Goal: Check status: Check status

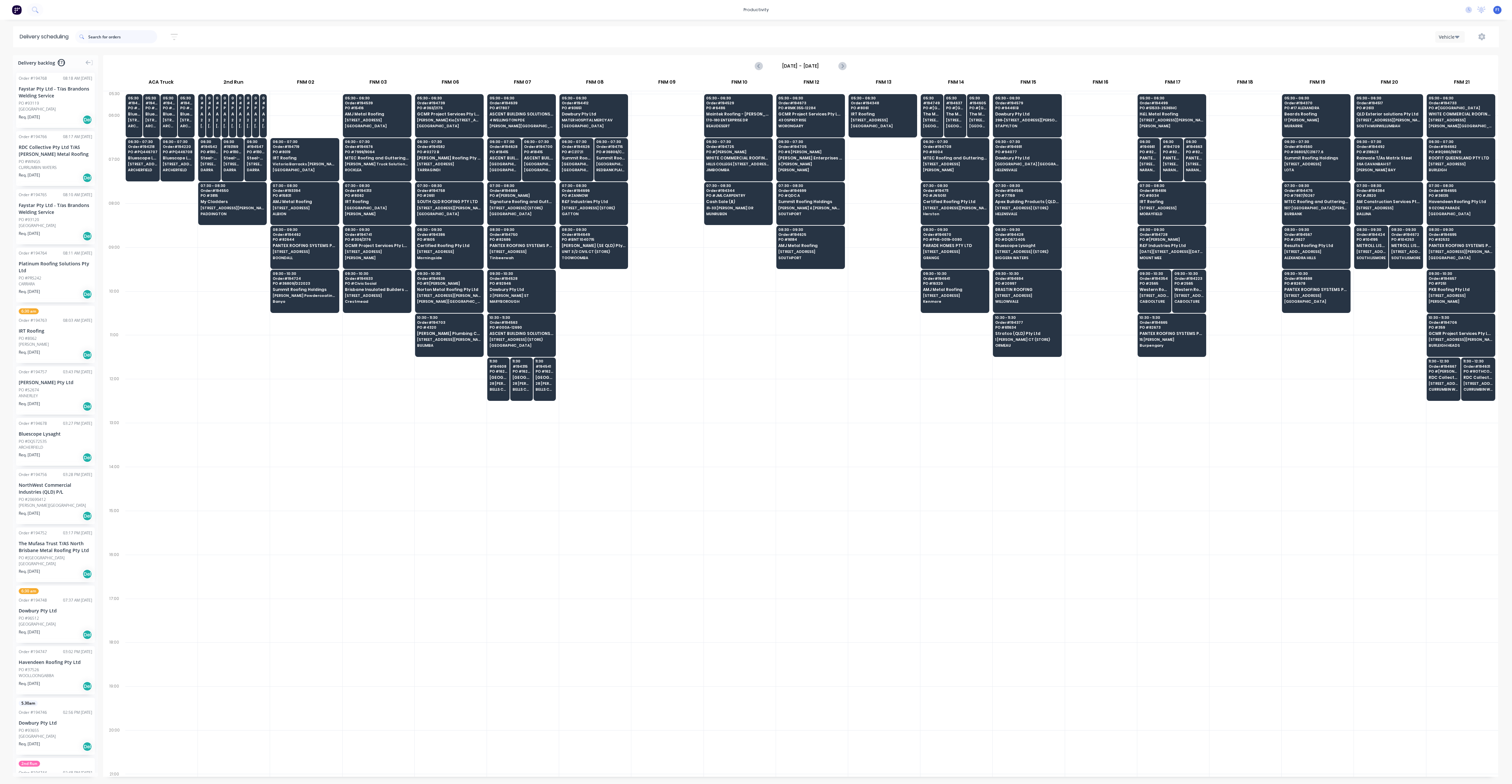
click at [92, 36] on input "text" at bounding box center [122, 36] width 69 height 13
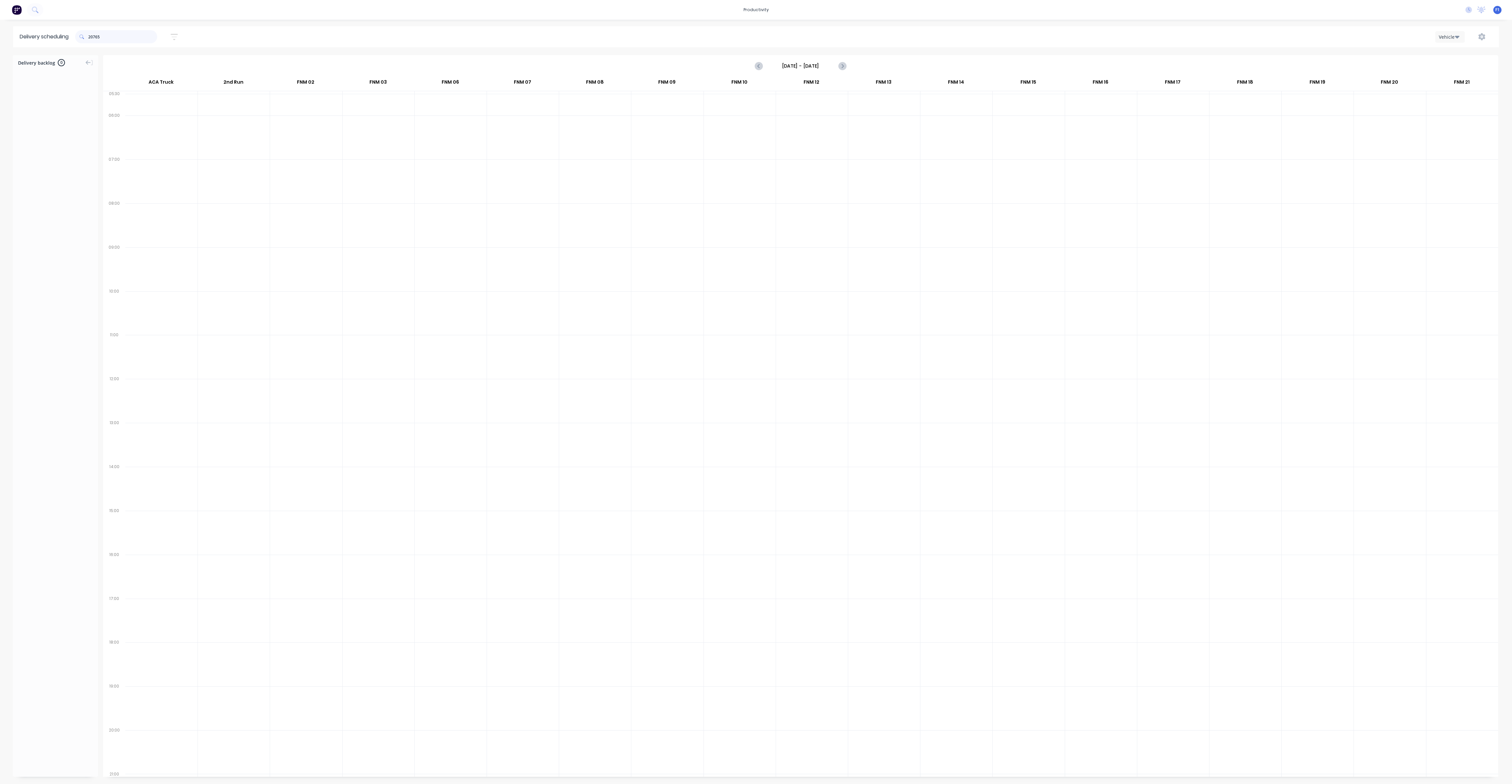
click at [122, 34] on input "20765" at bounding box center [122, 36] width 69 height 13
type input "2"
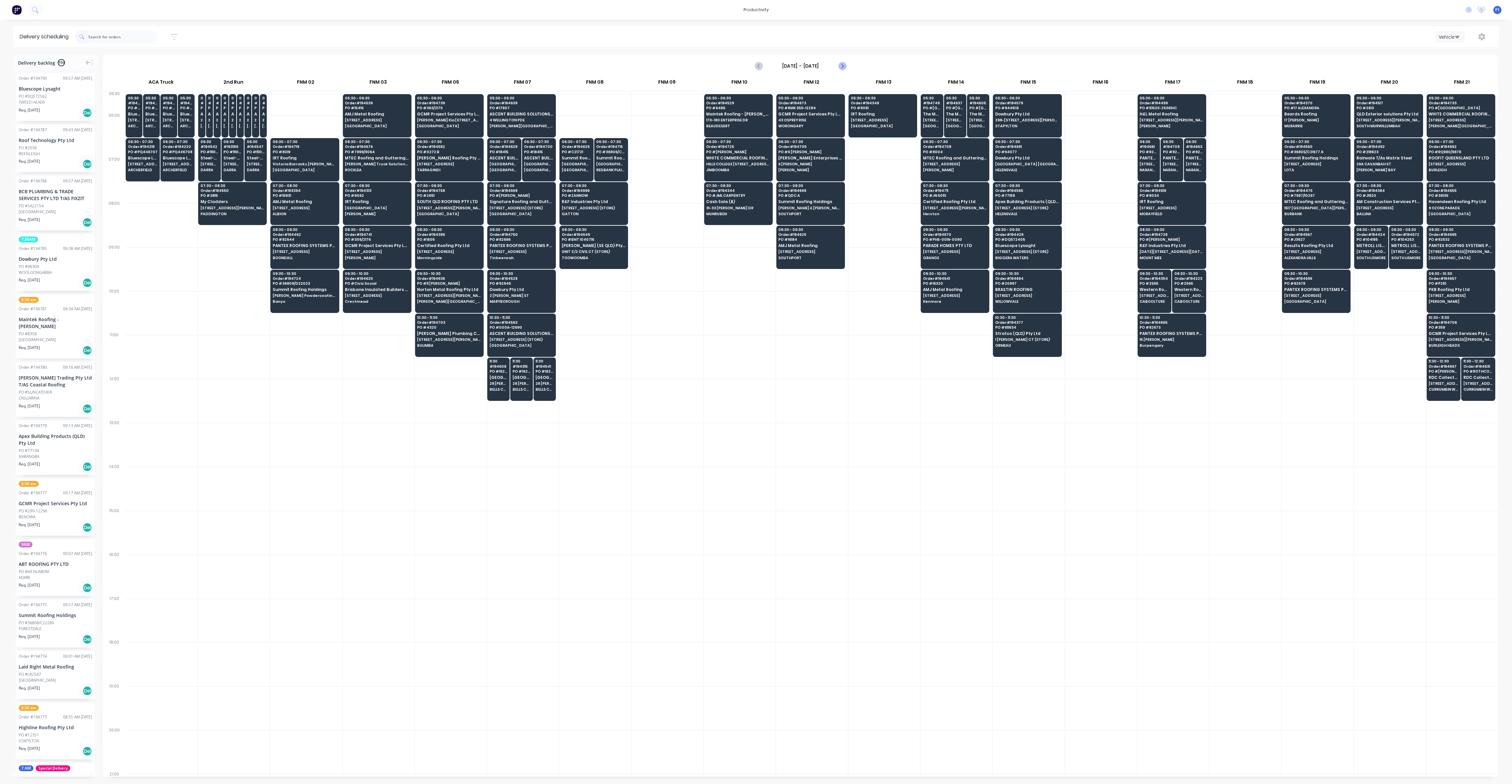
click at [836, 66] on button "Next page" at bounding box center [842, 66] width 13 height 13
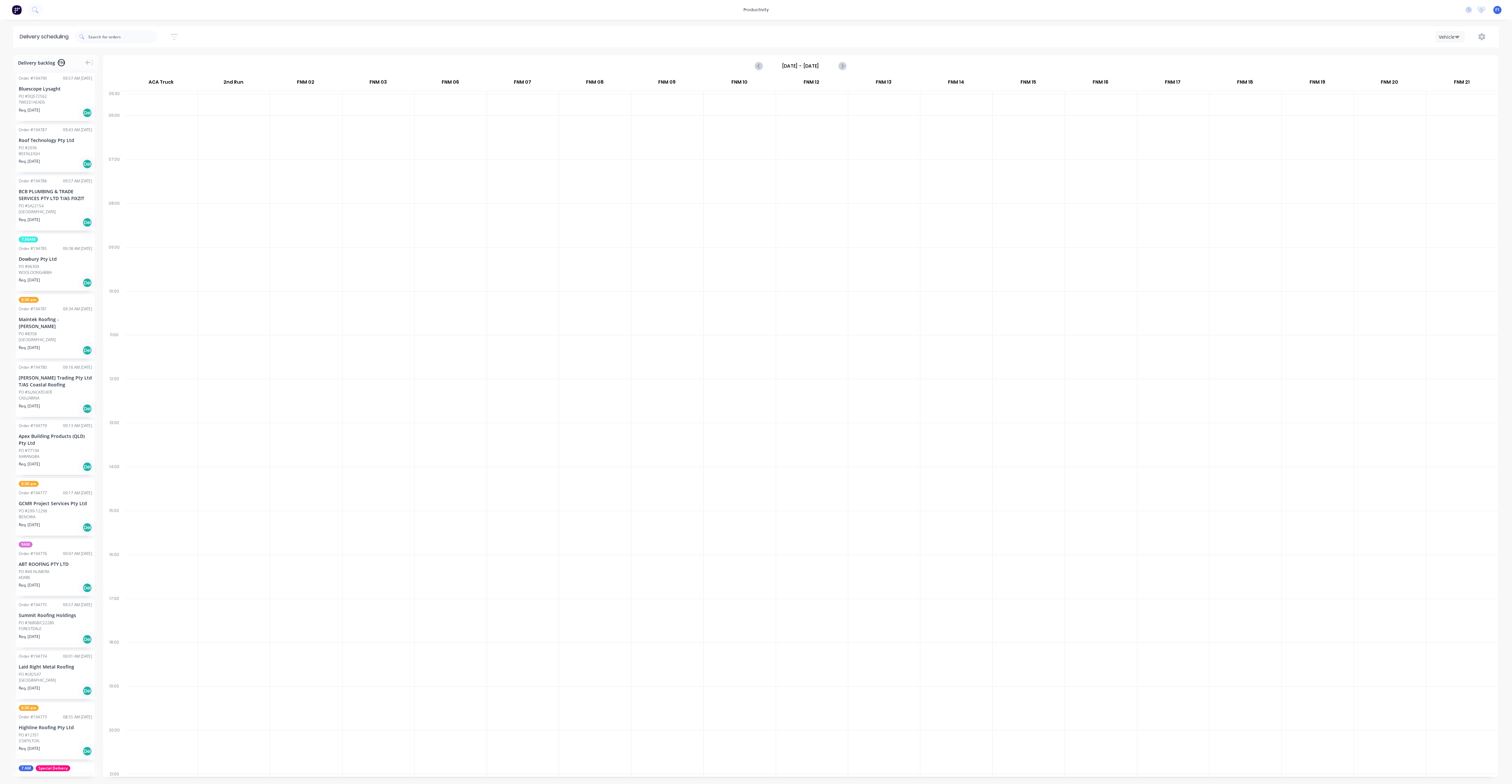
click at [828, 63] on input "[DATE] - [DATE]" at bounding box center [801, 66] width 65 height 10
click at [842, 101] on div "3" at bounding box center [843, 99] width 10 height 10
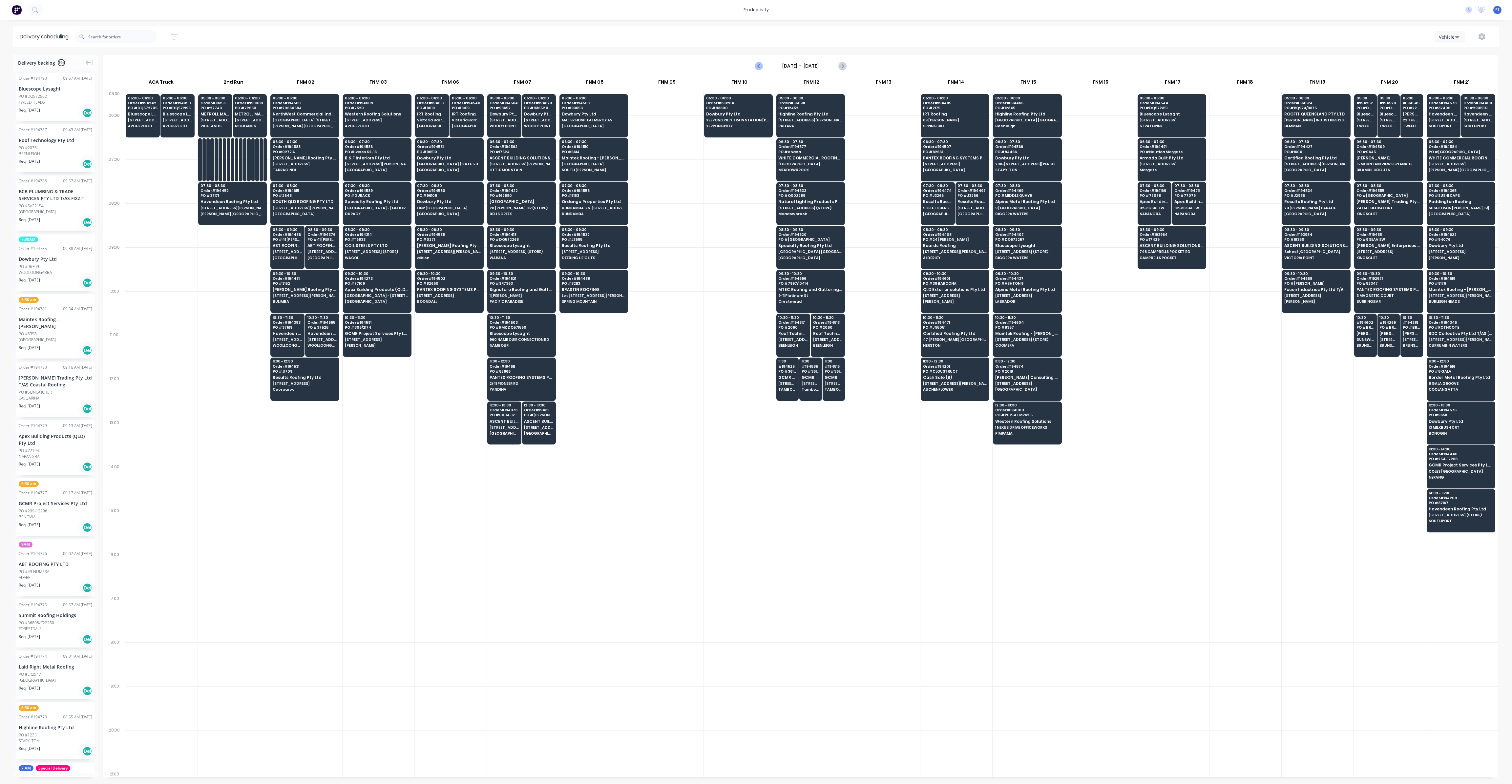
click at [760, 66] on icon "Previous page" at bounding box center [758, 66] width 8 height 8
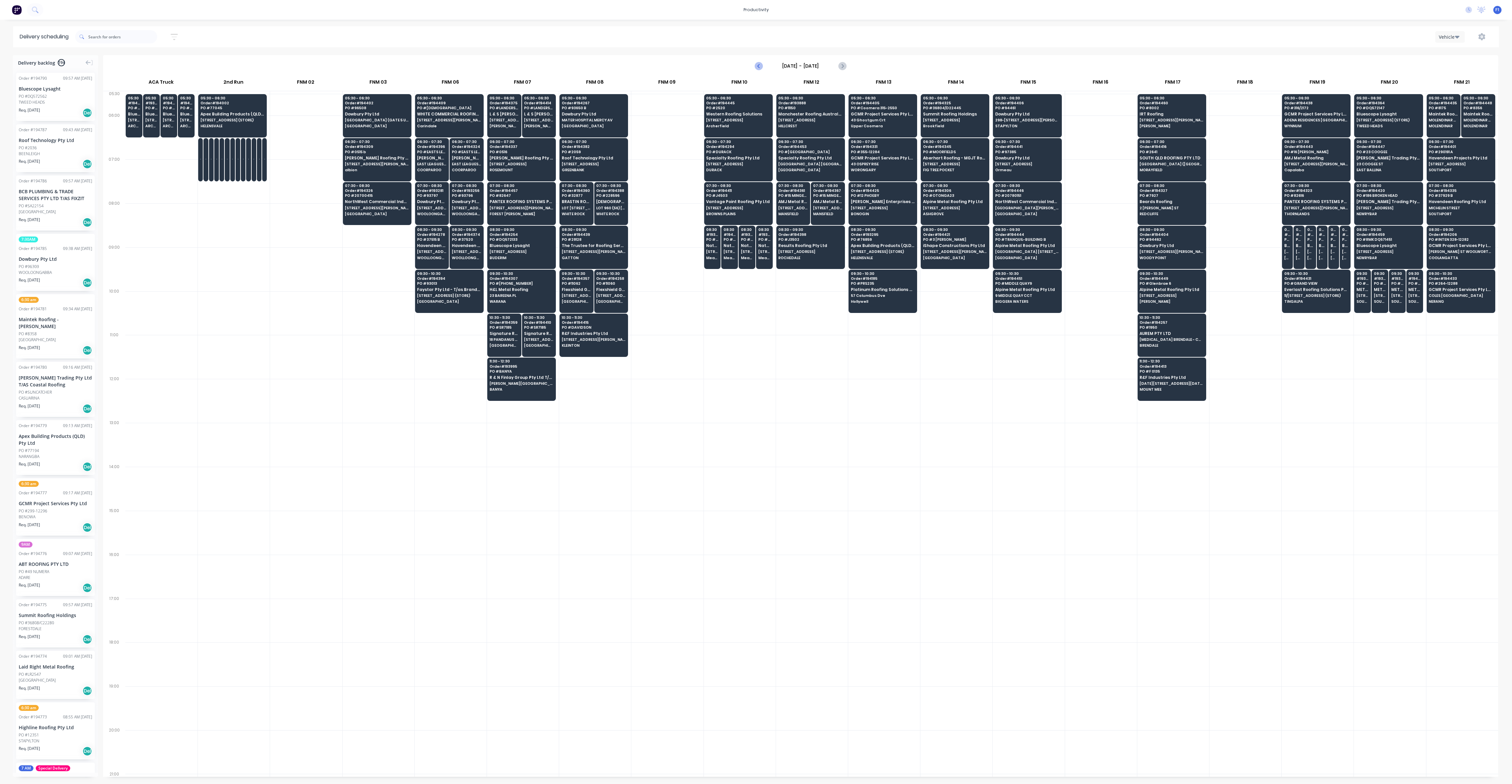
click at [758, 64] on icon "Previous page" at bounding box center [758, 66] width 8 height 8
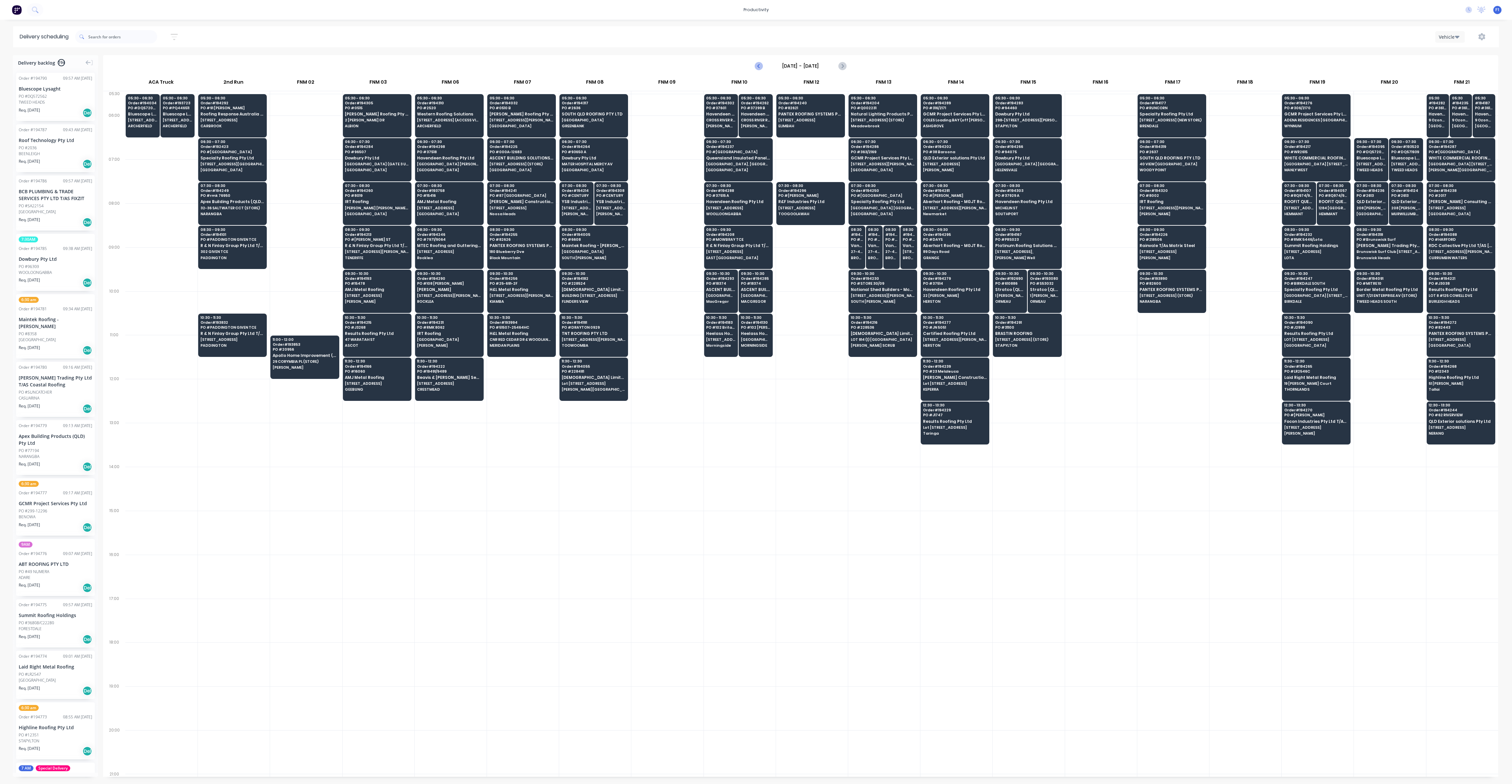
click at [757, 66] on icon "Previous page" at bounding box center [758, 66] width 8 height 8
type input "[DATE] - [DATE]"
